Goal: Task Accomplishment & Management: Manage account settings

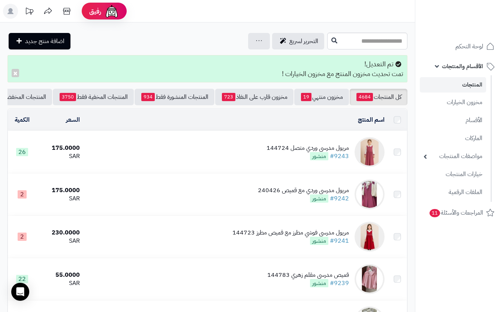
scroll to position [200, 0]
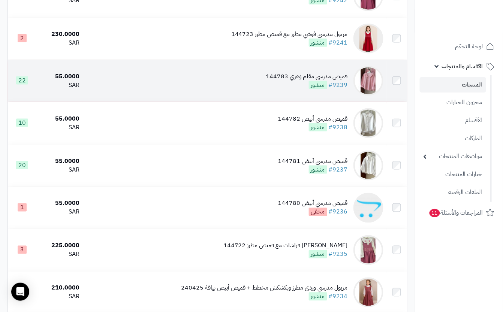
drag, startPoint x: 0, startPoint y: 0, endPoint x: 292, endPoint y: 93, distance: 306.2
click at [292, 90] on div "قميص مدرسي مقلم زهري 144783 #9239 منشور" at bounding box center [307, 80] width 82 height 17
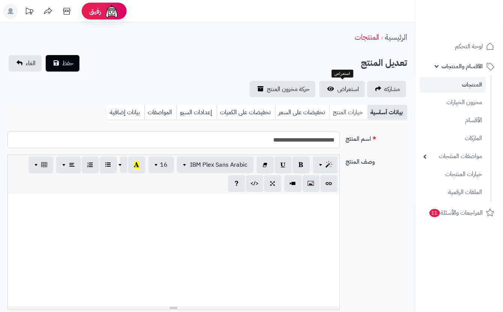
click at [342, 117] on link "خيارات المنتج" at bounding box center [349, 112] width 38 height 15
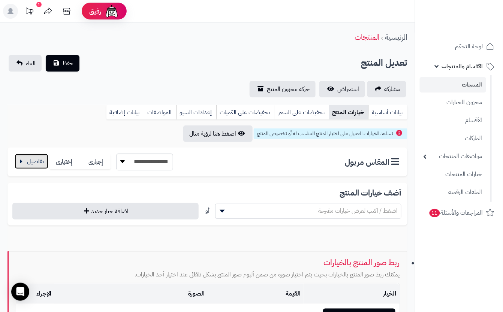
click at [38, 156] on button "button" at bounding box center [32, 161] width 34 height 15
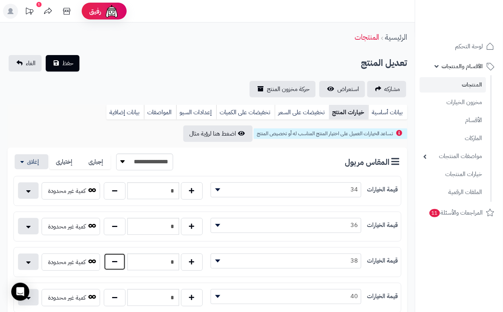
click at [117, 263] on button "button" at bounding box center [115, 261] width 22 height 17
type input "*"
click at [138, 60] on div "تعديل المنتج حفظ الغاء" at bounding box center [207, 63] width 400 height 16
click at [62, 63] on span "حفظ" at bounding box center [67, 62] width 11 height 9
